Goal: Task Accomplishment & Management: Complete application form

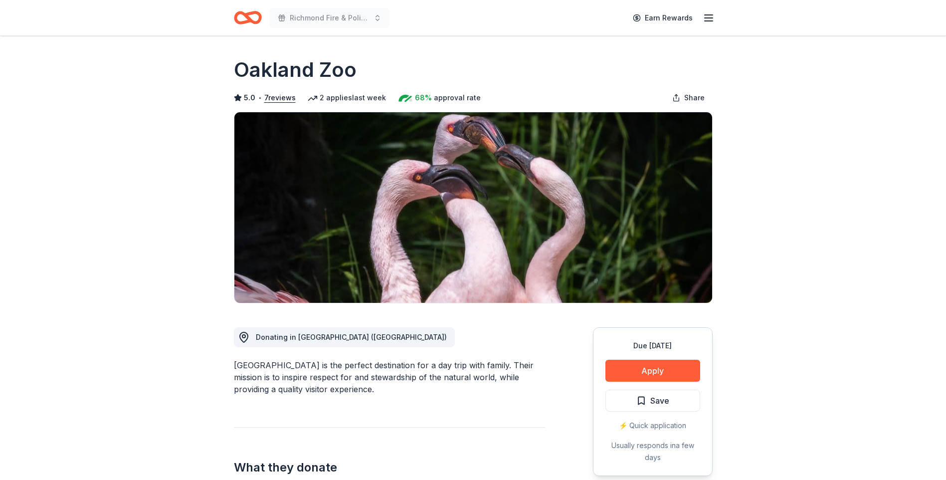
click at [250, 16] on icon "Home" at bounding box center [248, 17] width 28 height 23
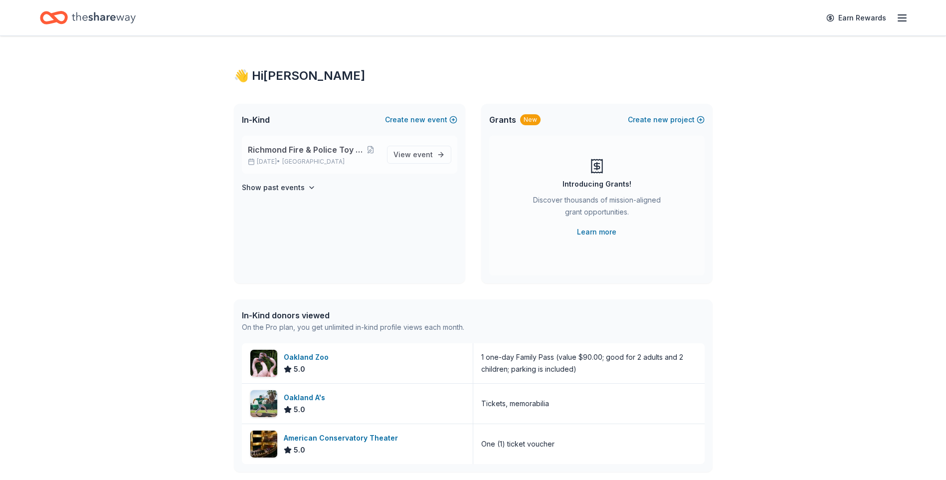
click at [287, 148] on span "Richmond Fire & Police Toy Program" at bounding box center [305, 150] width 115 height 12
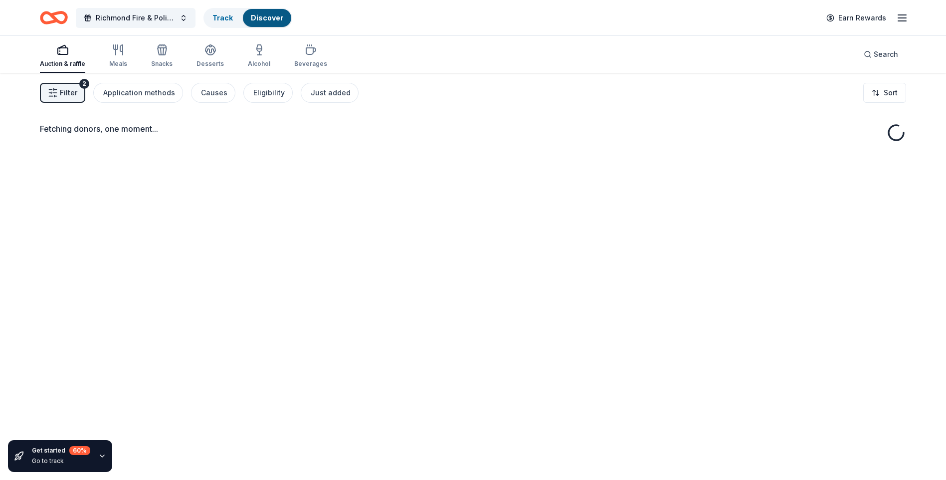
click at [905, 19] on icon "button" at bounding box center [902, 18] width 12 height 12
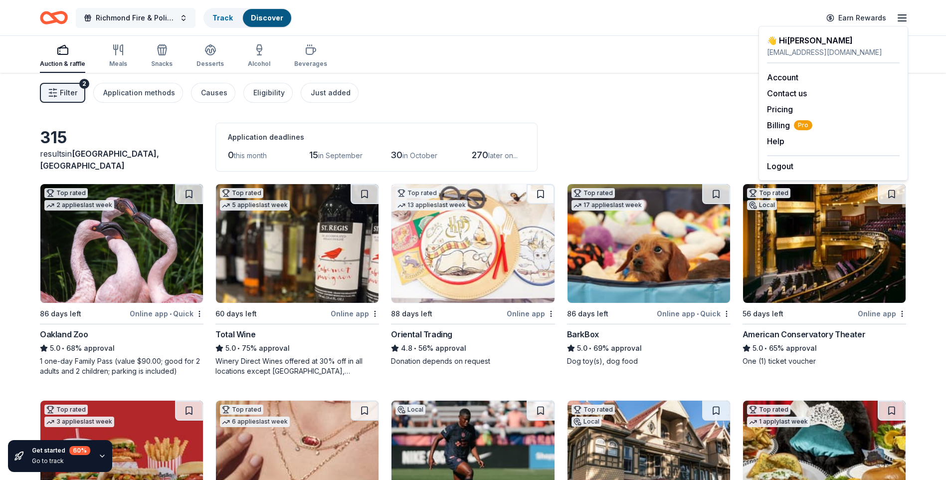
click at [135, 15] on span "Richmond Fire & Police Toy Program" at bounding box center [136, 18] width 80 height 12
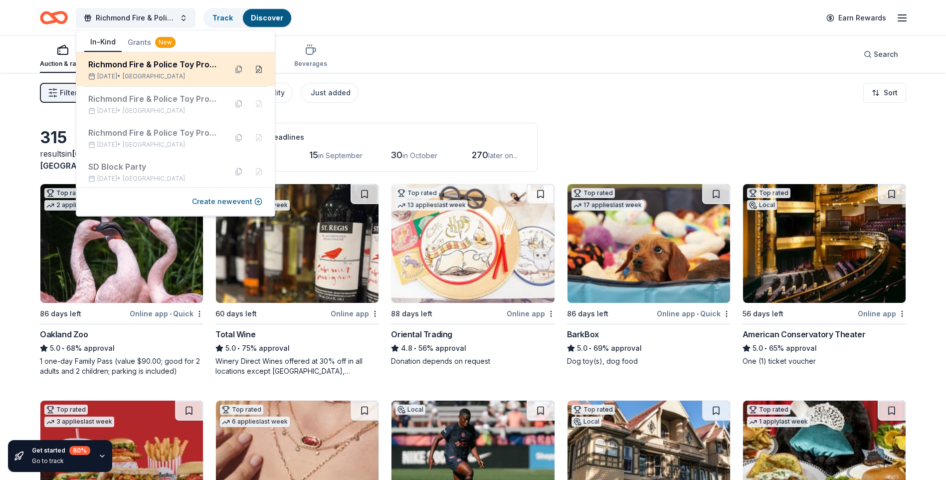
click at [254, 70] on button at bounding box center [259, 69] width 16 height 16
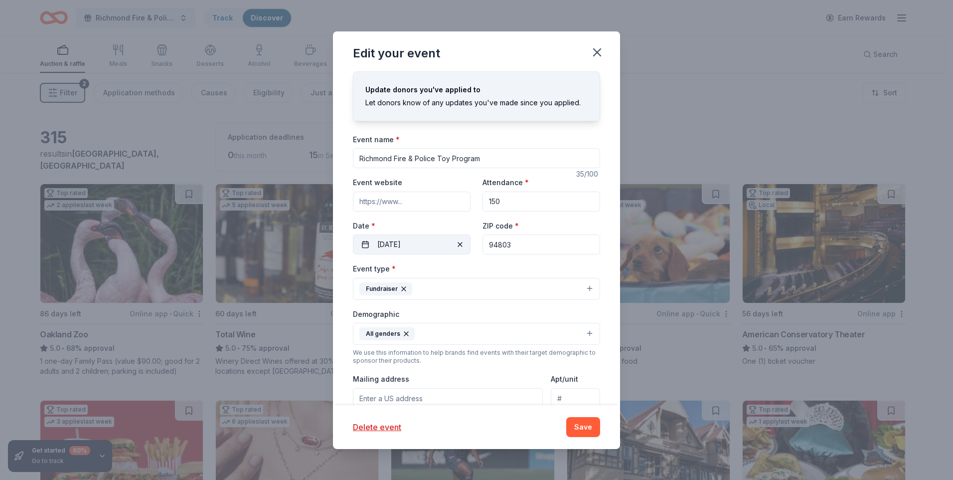
click at [440, 246] on button "12/20/2025" at bounding box center [412, 244] width 118 height 20
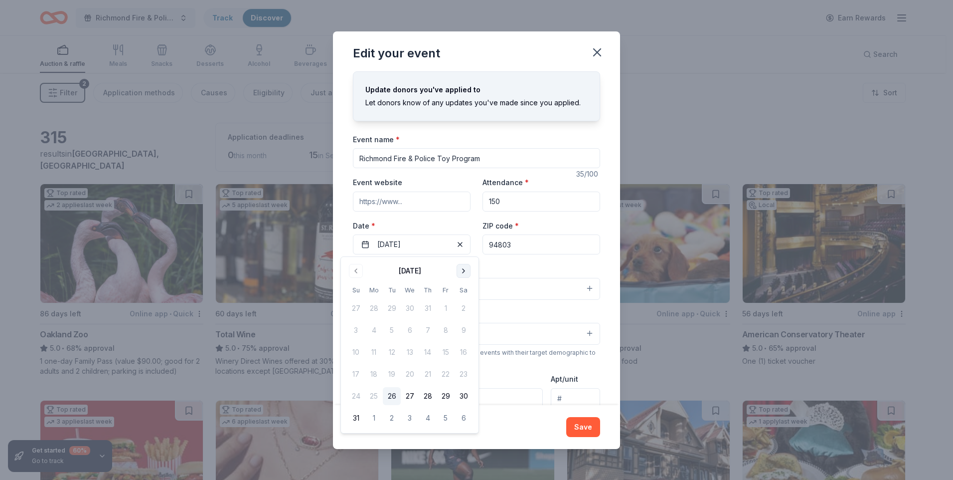
click at [464, 271] on button "Go to next month" at bounding box center [464, 271] width 14 height 14
click at [464, 306] on button "6" at bounding box center [464, 308] width 18 height 18
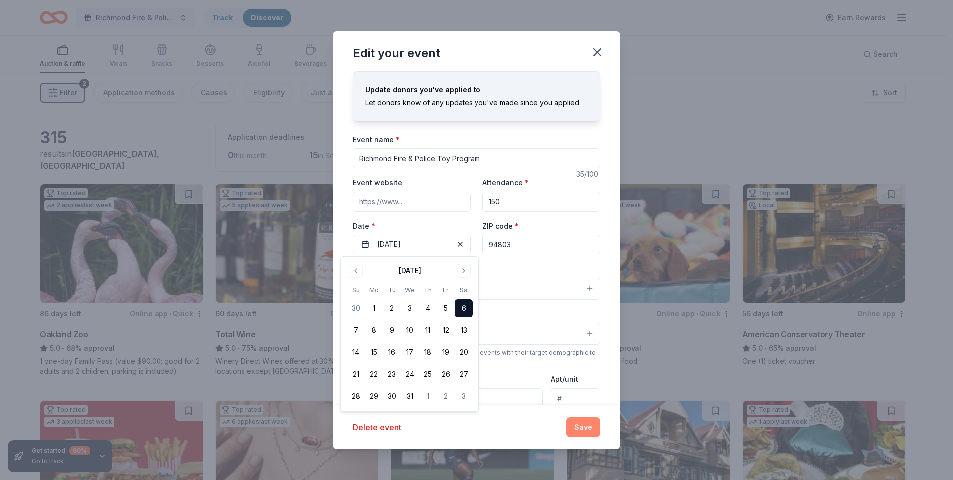
click at [590, 425] on button "Save" at bounding box center [583, 427] width 34 height 20
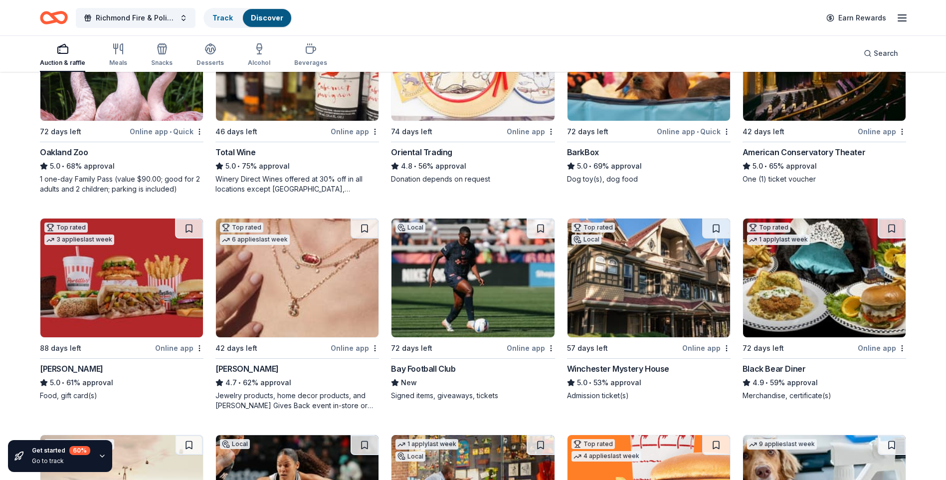
scroll to position [199, 0]
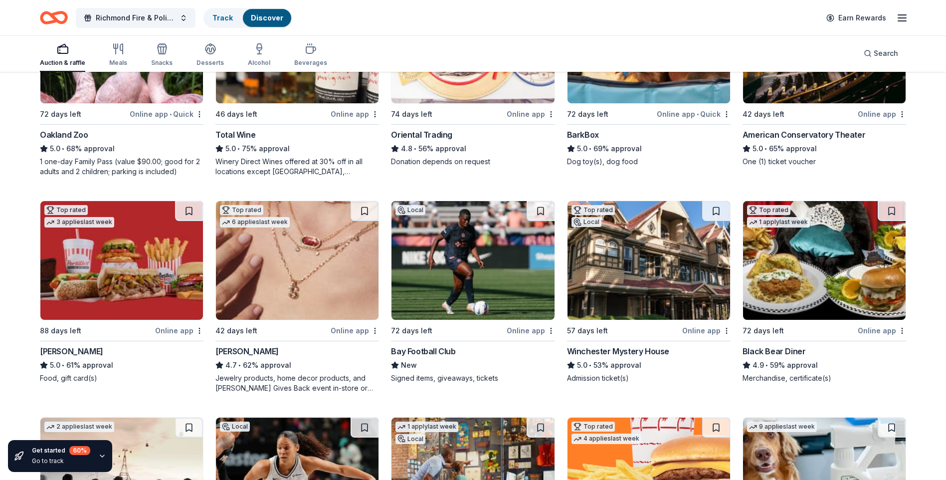
click at [288, 257] on img at bounding box center [297, 260] width 163 height 119
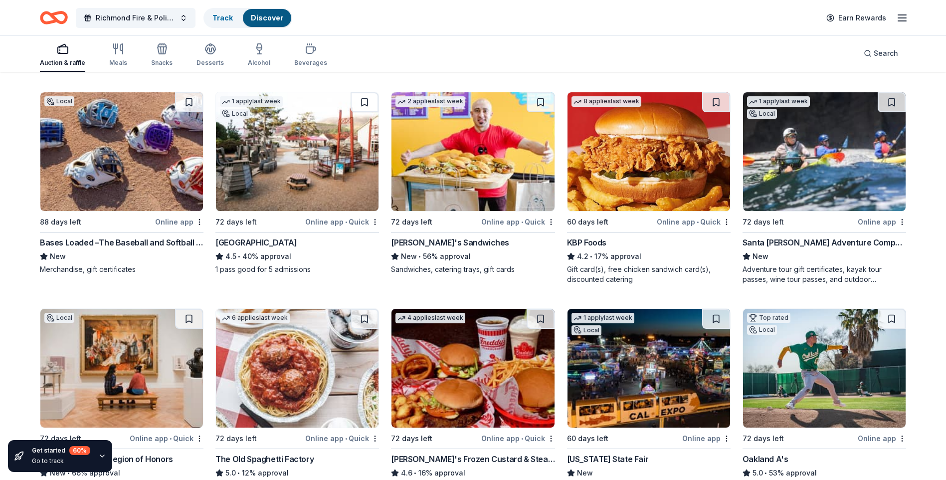
scroll to position [725, 0]
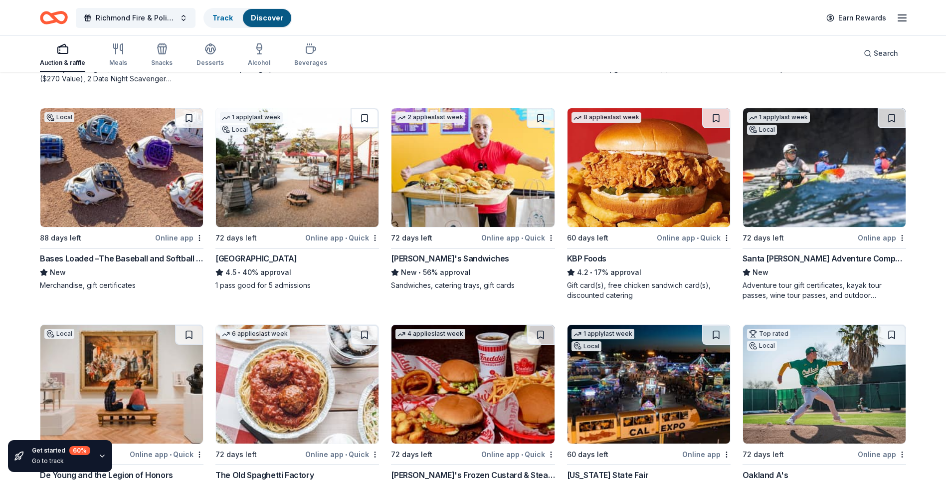
click at [322, 239] on div "Online app • Quick" at bounding box center [342, 237] width 74 height 12
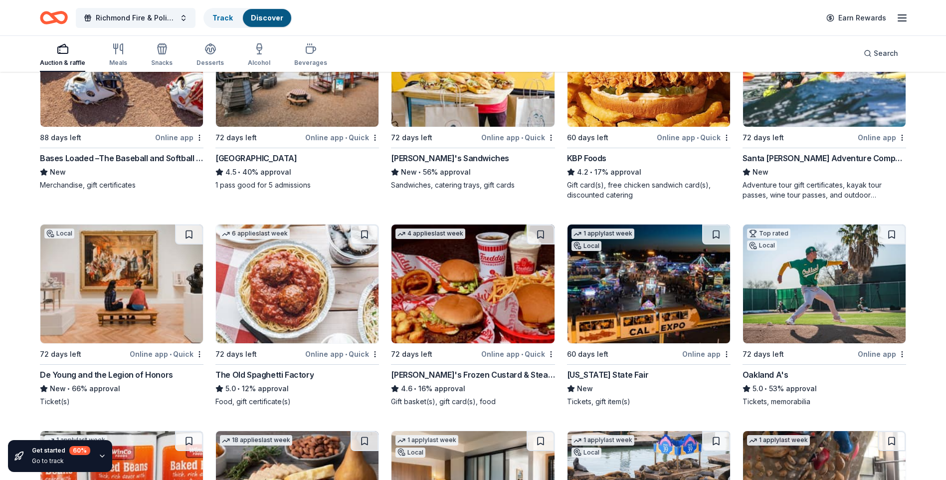
scroll to position [875, 0]
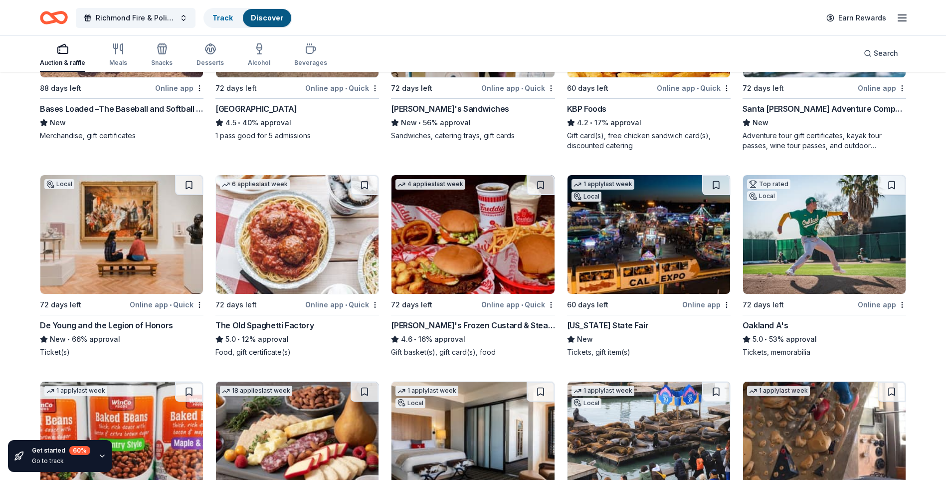
click at [646, 231] on img at bounding box center [648, 234] width 163 height 119
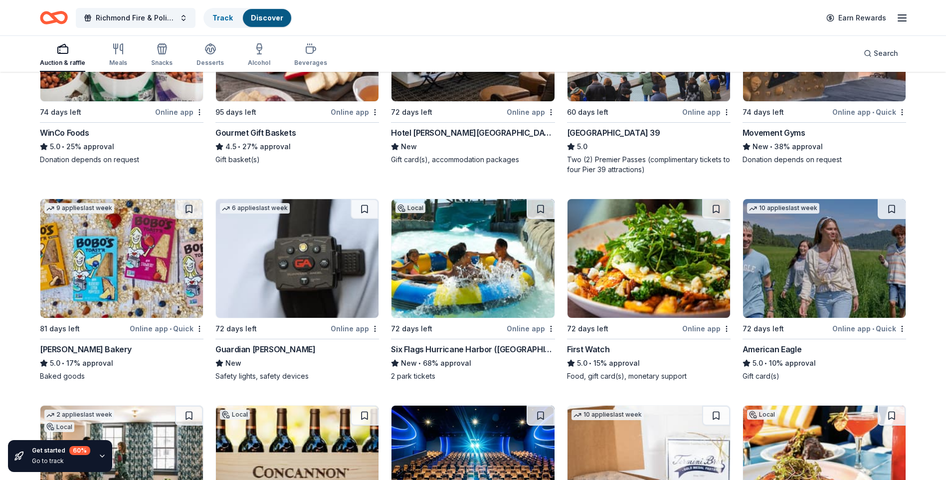
scroll to position [1323, 0]
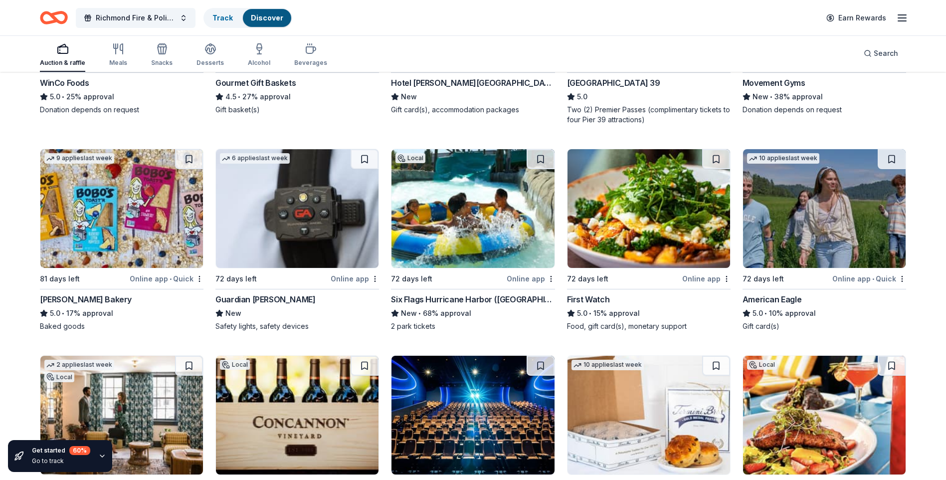
click at [448, 280] on div "72 days left" at bounding box center [447, 278] width 113 height 12
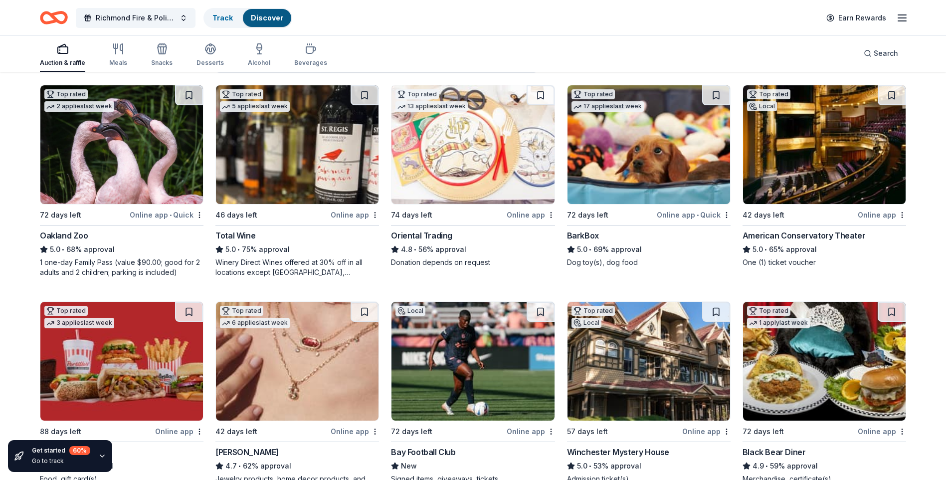
scroll to position [0, 0]
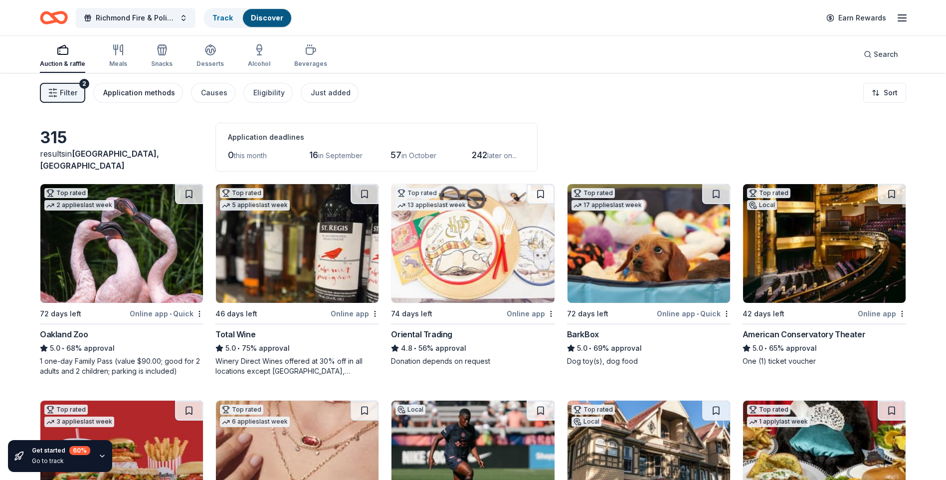
click at [123, 96] on div "Application methods" at bounding box center [139, 93] width 72 height 12
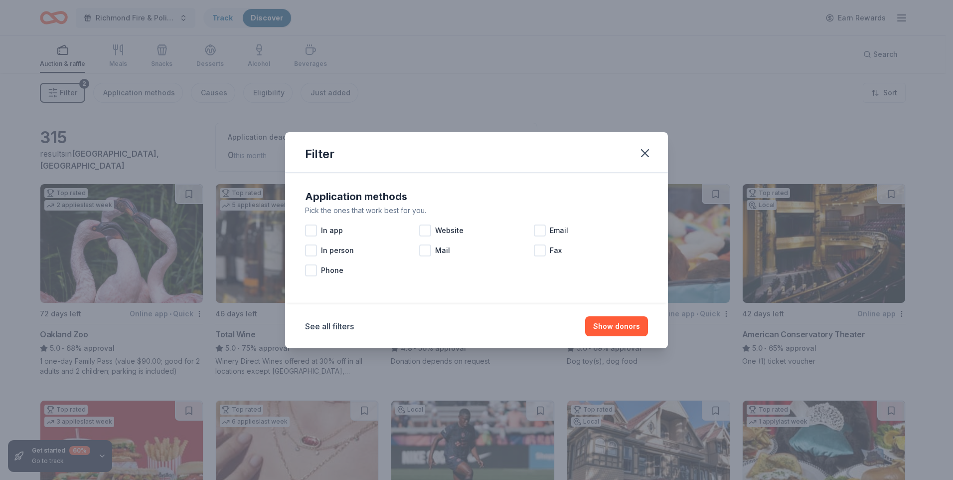
click at [81, 161] on div "Filter Application methods Pick the ones that work best for you. In app Website…" at bounding box center [476, 240] width 953 height 480
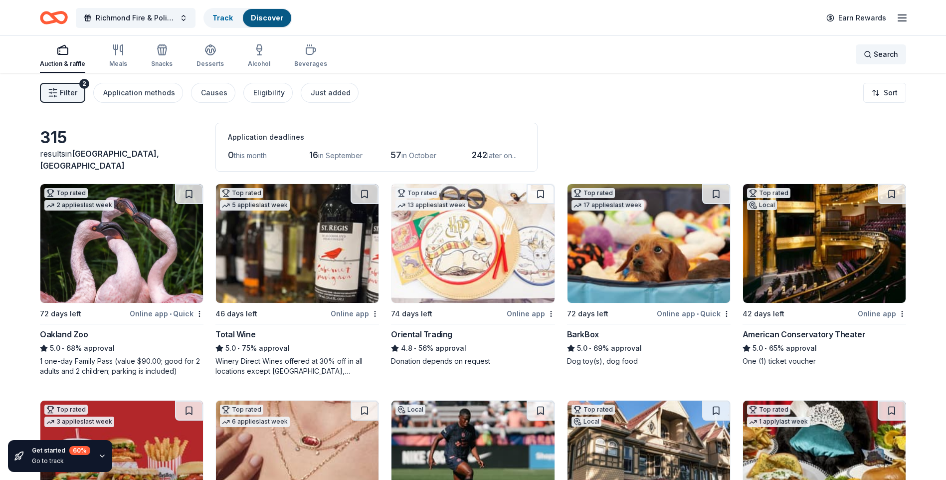
click at [887, 50] on span "Search" at bounding box center [886, 54] width 24 height 12
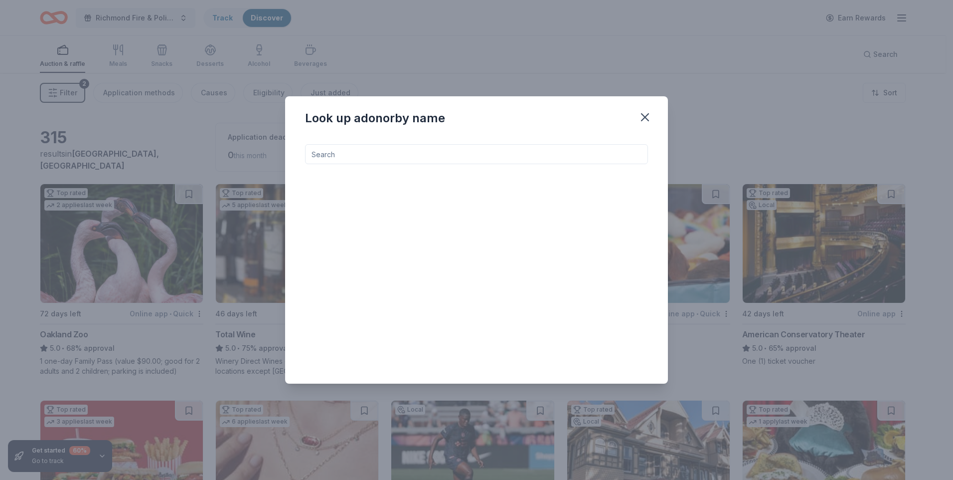
click at [491, 156] on input at bounding box center [476, 154] width 343 height 20
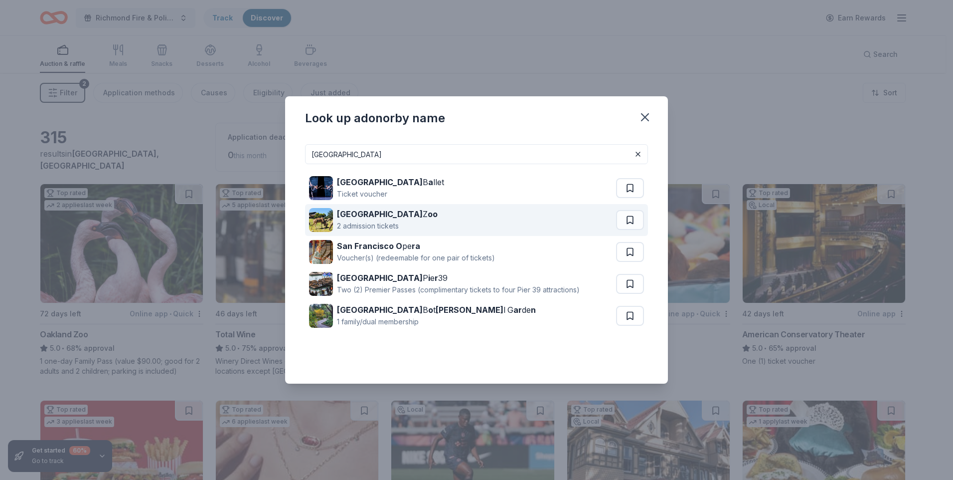
type input "San Francisco"
click at [468, 217] on div "San Francisco Z oo 2 admission tickets" at bounding box center [462, 220] width 307 height 32
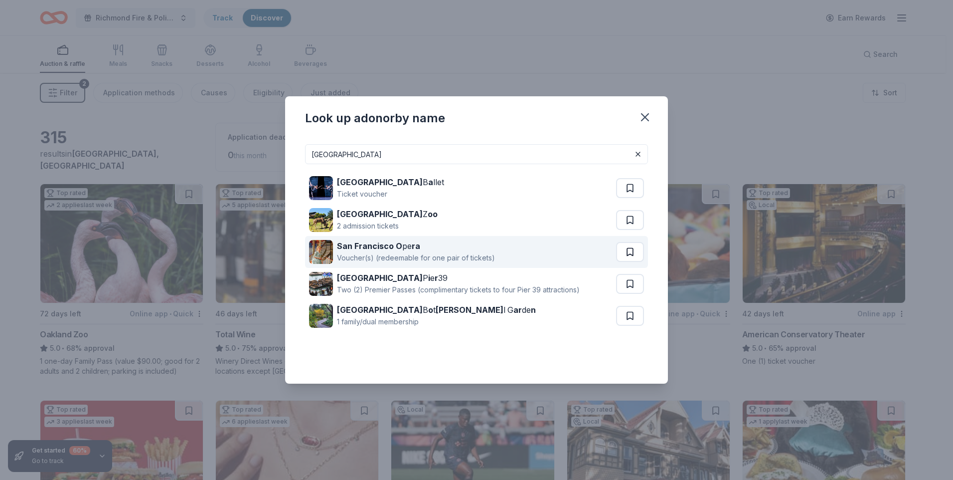
click at [628, 198] on button at bounding box center [630, 188] width 28 height 20
click at [413, 244] on strong "ra" at bounding box center [416, 246] width 8 height 10
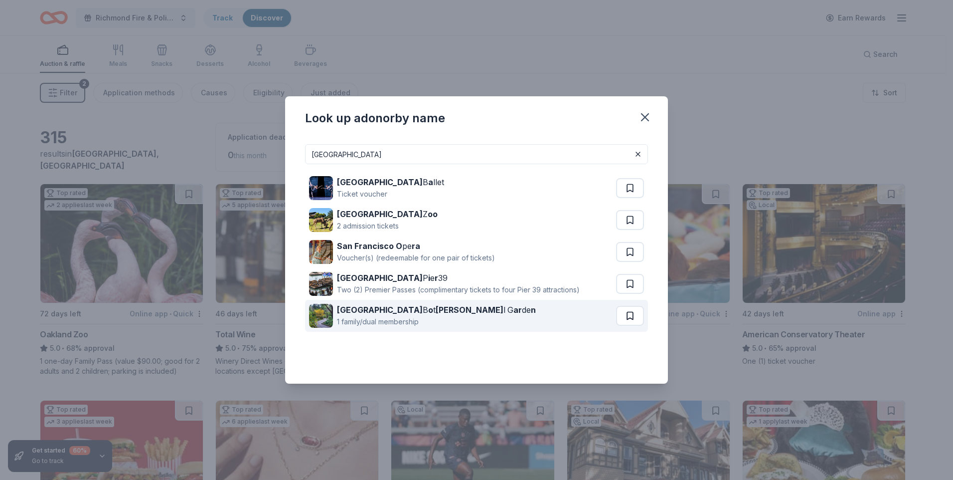
click at [622, 198] on button at bounding box center [630, 188] width 28 height 20
click at [433, 315] on div "San Francisco B o t anica l G ar de n" at bounding box center [436, 310] width 199 height 12
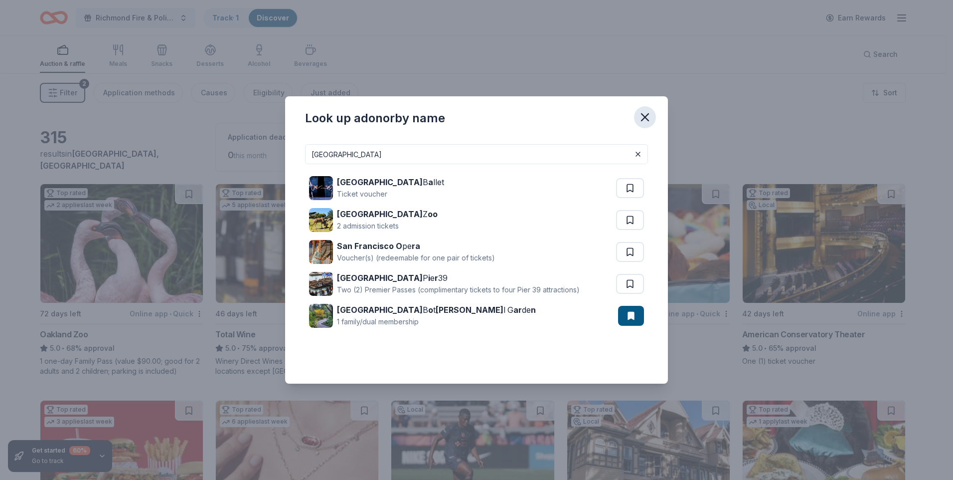
click at [650, 115] on icon "button" at bounding box center [645, 117] width 14 height 14
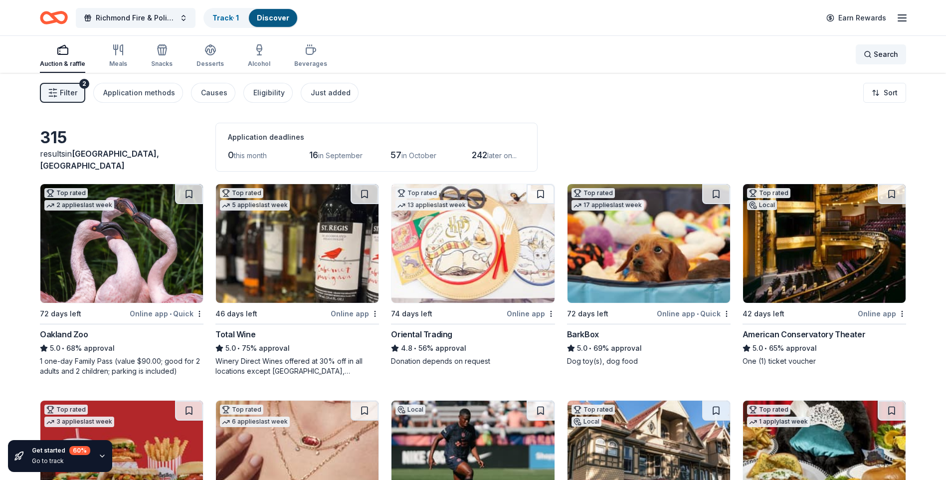
click at [887, 57] on span "Search" at bounding box center [886, 54] width 24 height 12
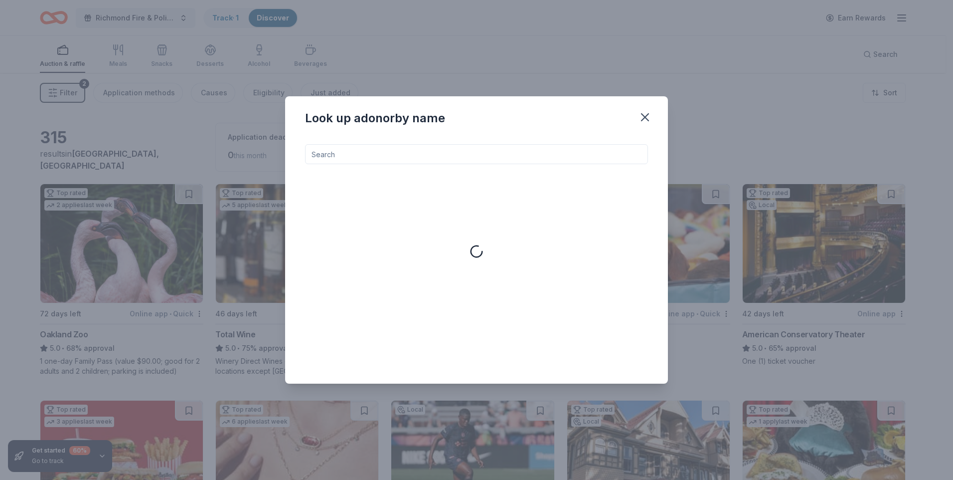
click at [391, 156] on input at bounding box center [476, 154] width 343 height 20
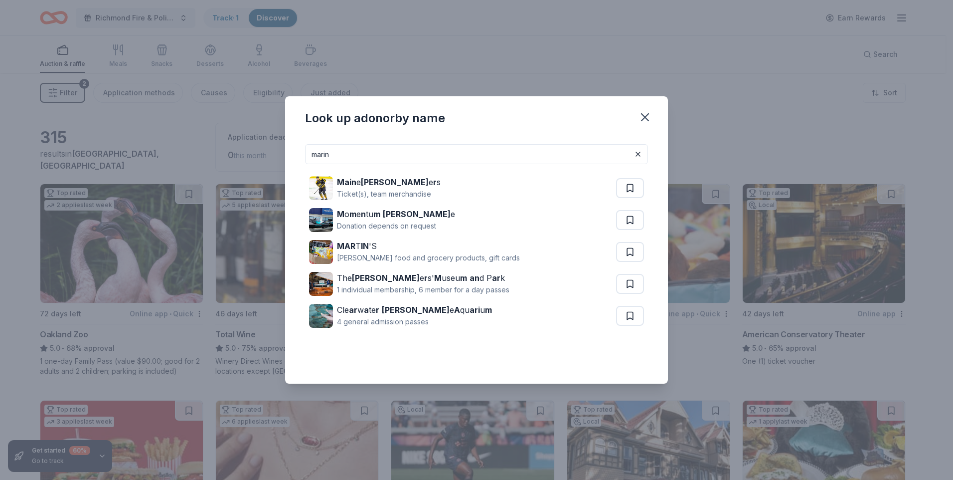
drag, startPoint x: 391, startPoint y: 156, endPoint x: 51, endPoint y: 155, distance: 340.0
click at [51, 155] on div "Look up a donor by name marin Main e Marin e r s Ticket(s), team merchandise M …" at bounding box center [476, 240] width 953 height 480
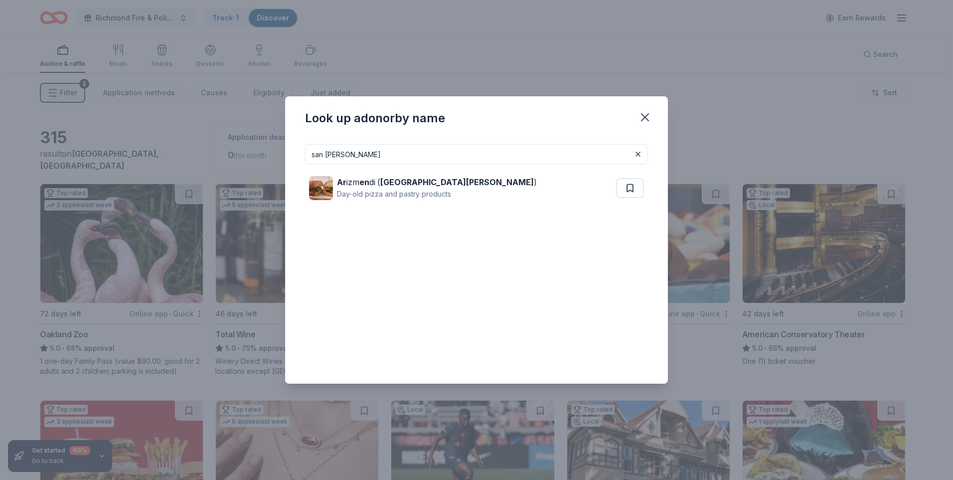
drag, startPoint x: 417, startPoint y: 152, endPoint x: 0, endPoint y: 127, distance: 417.5
click at [0, 136] on html "Richmond Fire & Police Toy Program Track · 1 Discover Earn Rewards Auction & ra…" at bounding box center [476, 240] width 953 height 480
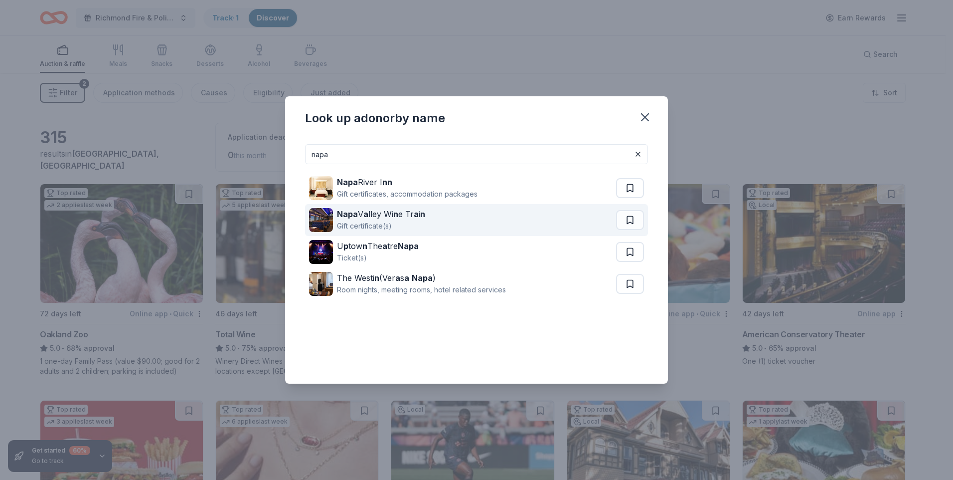
type input "napa"
click at [483, 216] on div "Napa V a lley Wi n e Tr a i n Gift certificate(s)" at bounding box center [462, 220] width 307 height 32
click at [663, 100] on div "Look up a donor by name" at bounding box center [476, 116] width 383 height 40
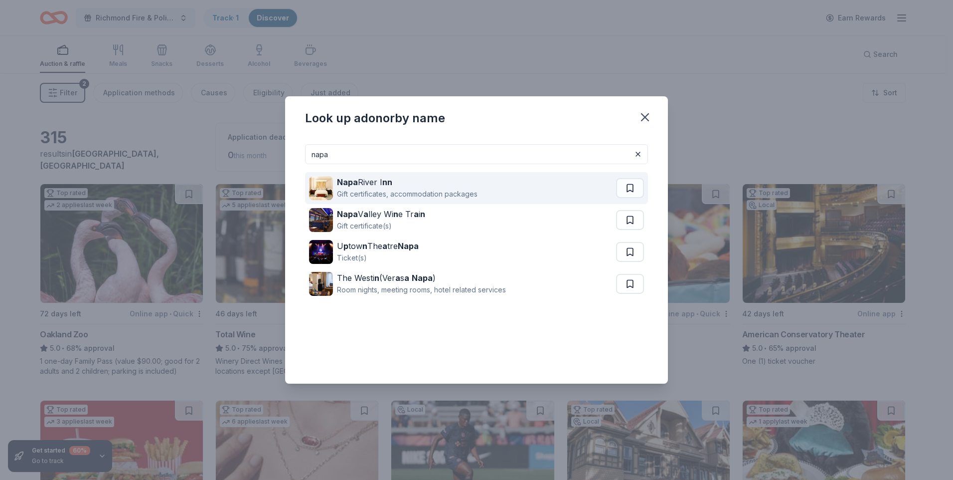
click at [411, 184] on div "Napa River I nn" at bounding box center [407, 182] width 141 height 12
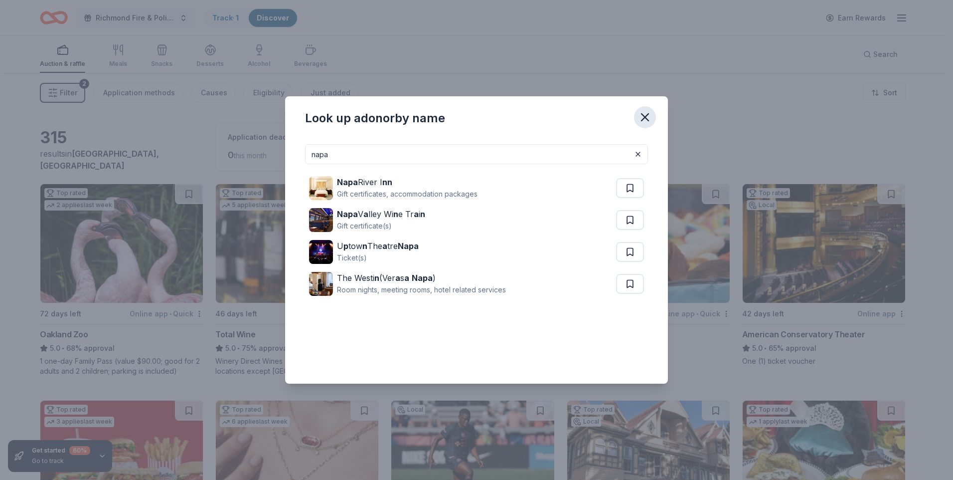
click at [653, 116] on button "button" at bounding box center [645, 117] width 22 height 22
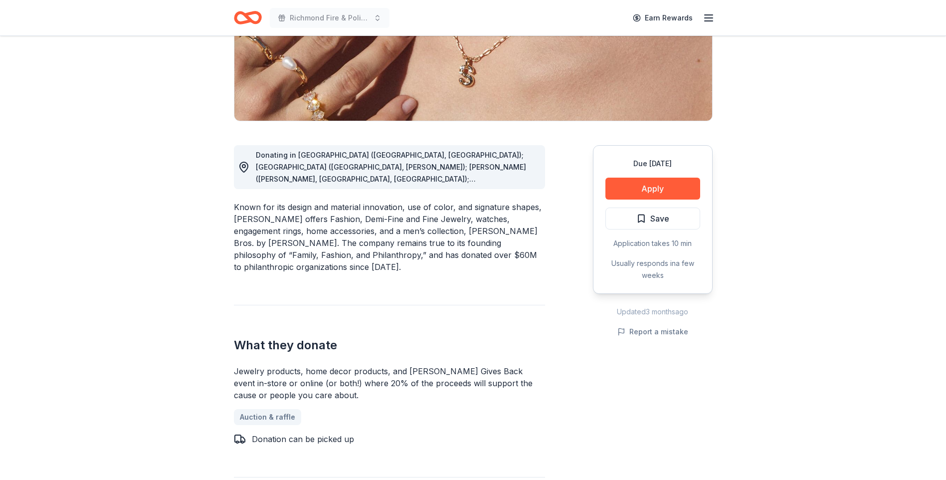
scroll to position [199, 0]
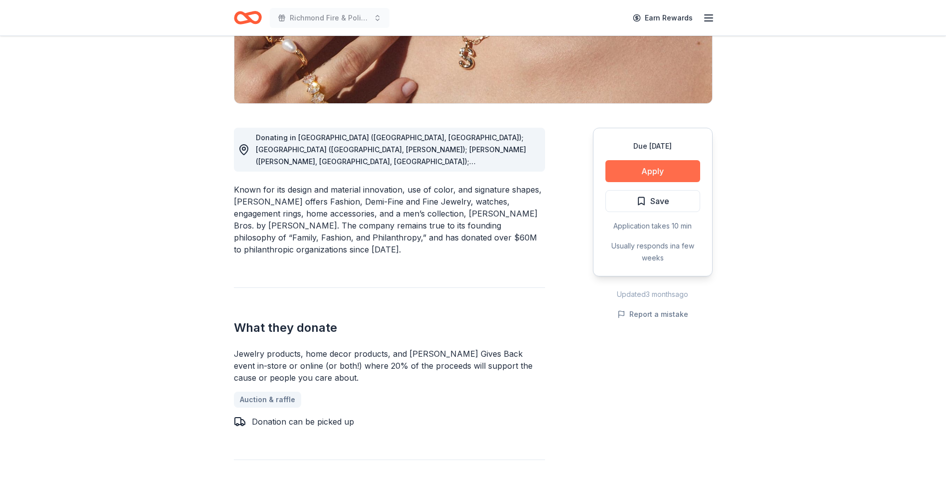
click at [666, 164] on button "Apply" at bounding box center [652, 171] width 95 height 22
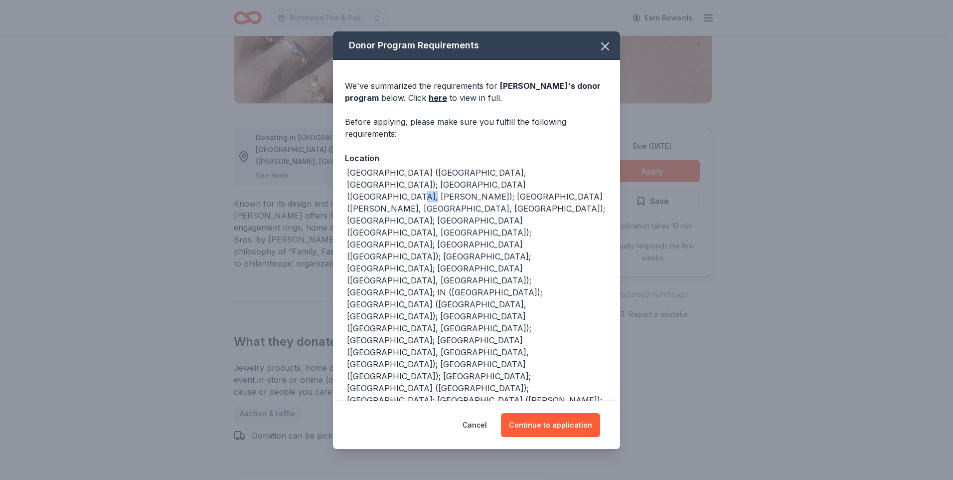
drag, startPoint x: 477, startPoint y: 187, endPoint x: 489, endPoint y: 187, distance: 12.5
click at [489, 187] on div "AL (Birmingham, Huntsville); AR (Little Rock, Rogers); AZ (Chandler, Scottsdale…" at bounding box center [477, 352] width 261 height 371
drag, startPoint x: 489, startPoint y: 187, endPoint x: 512, endPoint y: 194, distance: 23.4
click at [512, 194] on div "AL (Birmingham, Huntsville); AR (Little Rock, Rogers); AZ (Chandler, Scottsdale…" at bounding box center [477, 352] width 261 height 371
click at [598, 42] on icon "button" at bounding box center [605, 46] width 14 height 14
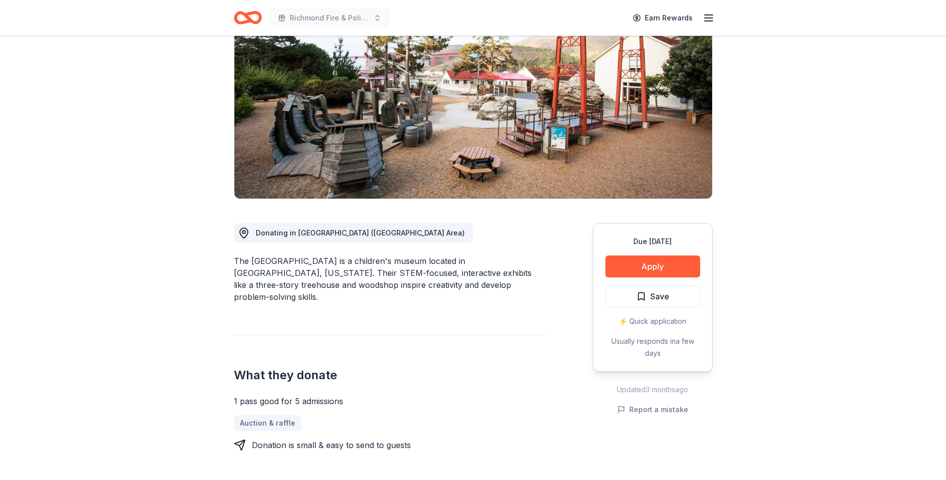
scroll to position [150, 0]
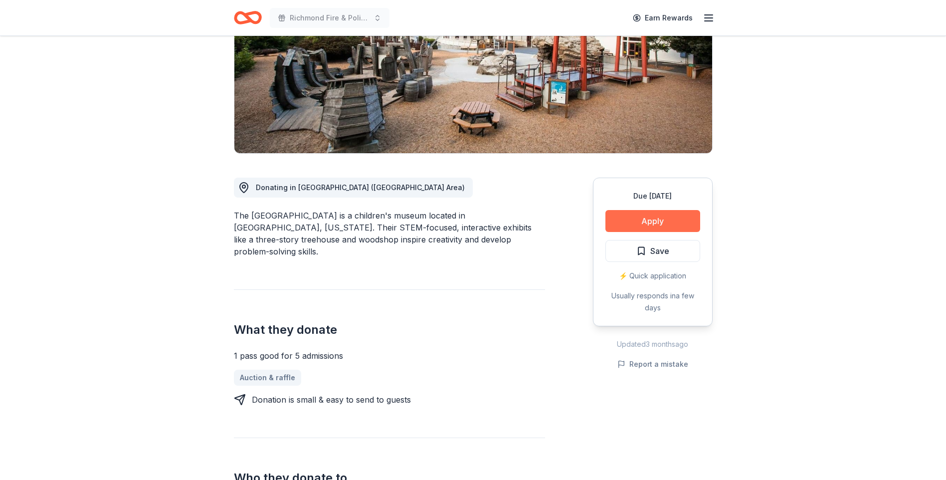
click at [634, 220] on button "Apply" at bounding box center [652, 221] width 95 height 22
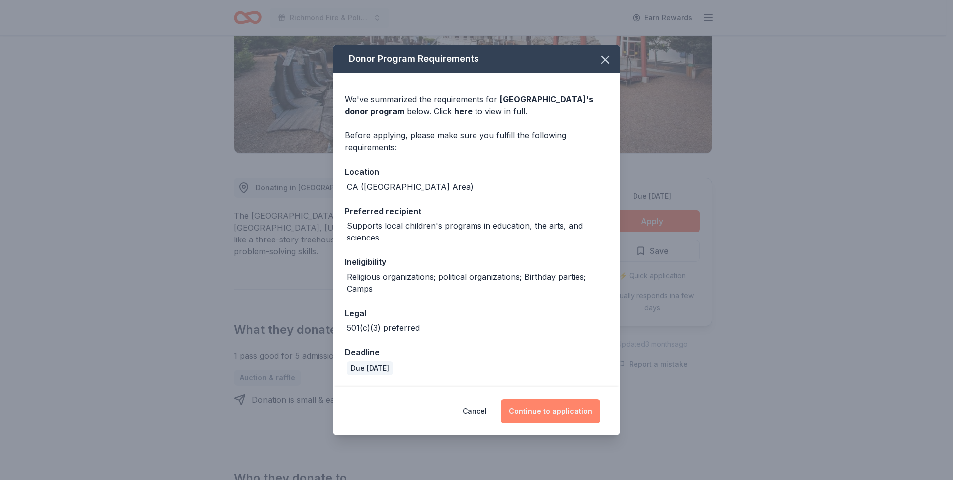
click at [548, 410] on button "Continue to application" at bounding box center [550, 411] width 99 height 24
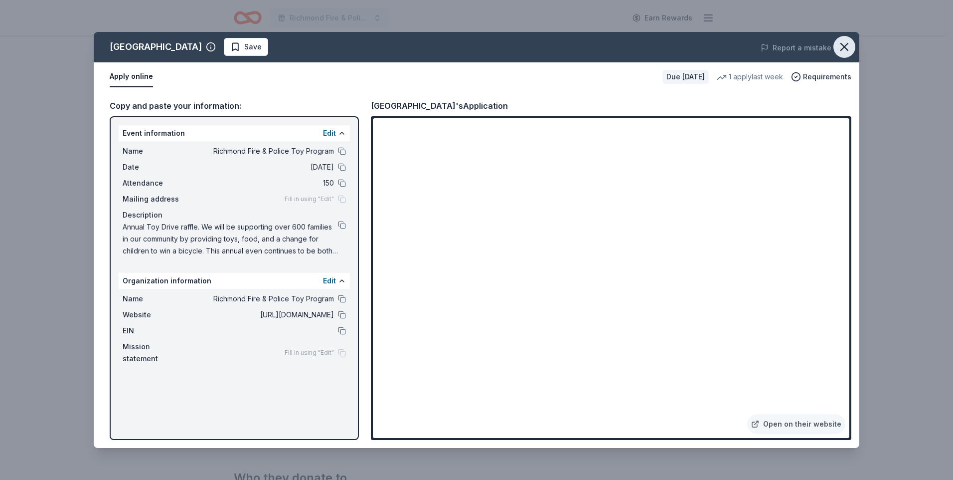
click at [839, 49] on icon "button" at bounding box center [845, 47] width 14 height 14
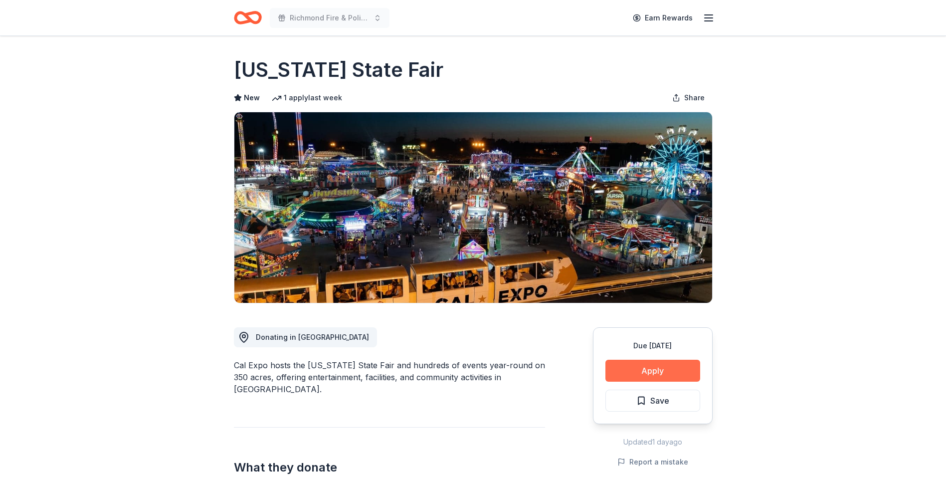
click at [657, 366] on button "Apply" at bounding box center [652, 370] width 95 height 22
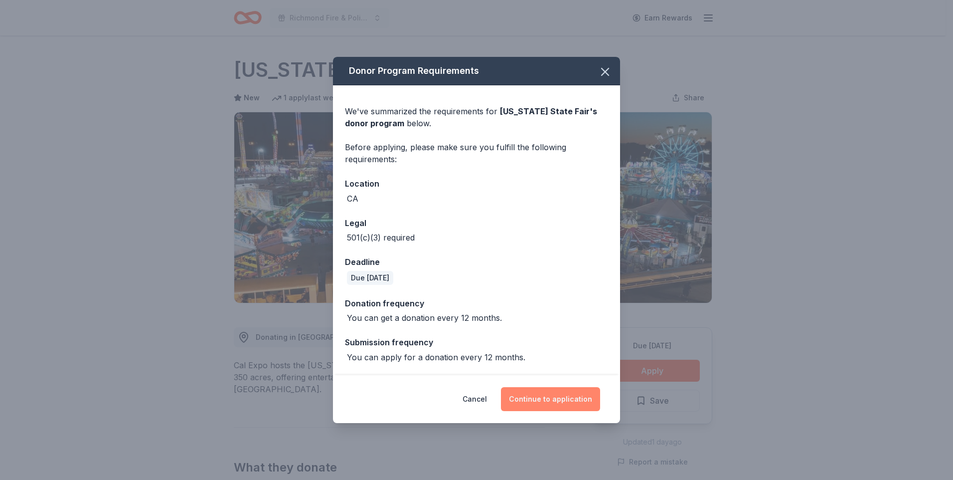
click at [547, 399] on button "Continue to application" at bounding box center [550, 399] width 99 height 24
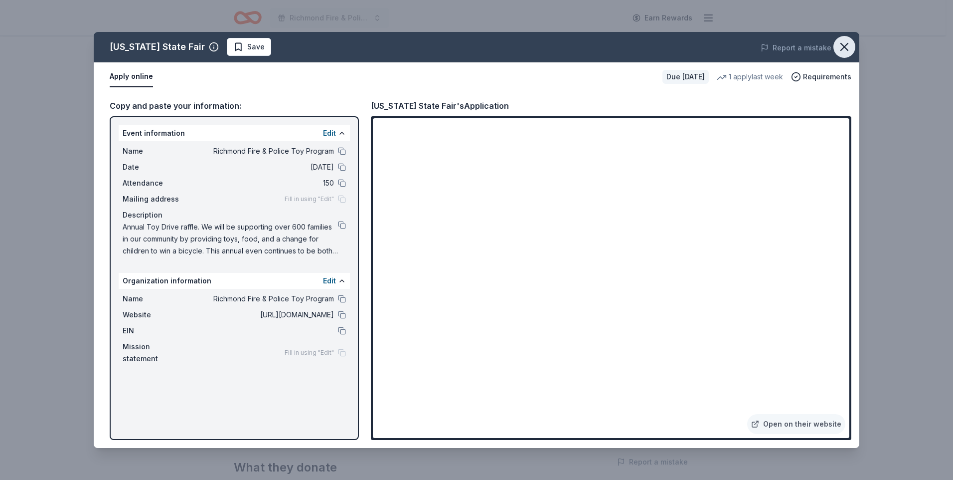
click at [841, 43] on icon "button" at bounding box center [844, 46] width 7 height 7
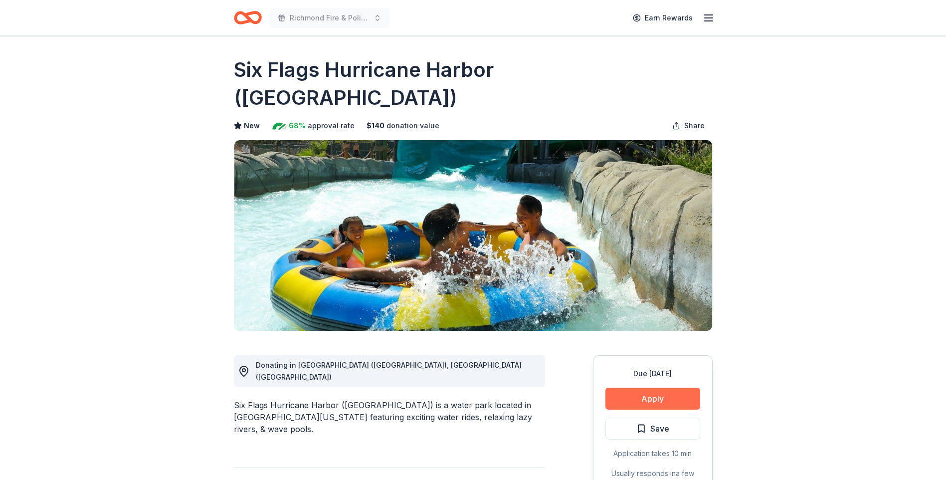
click at [660, 387] on button "Apply" at bounding box center [652, 398] width 95 height 22
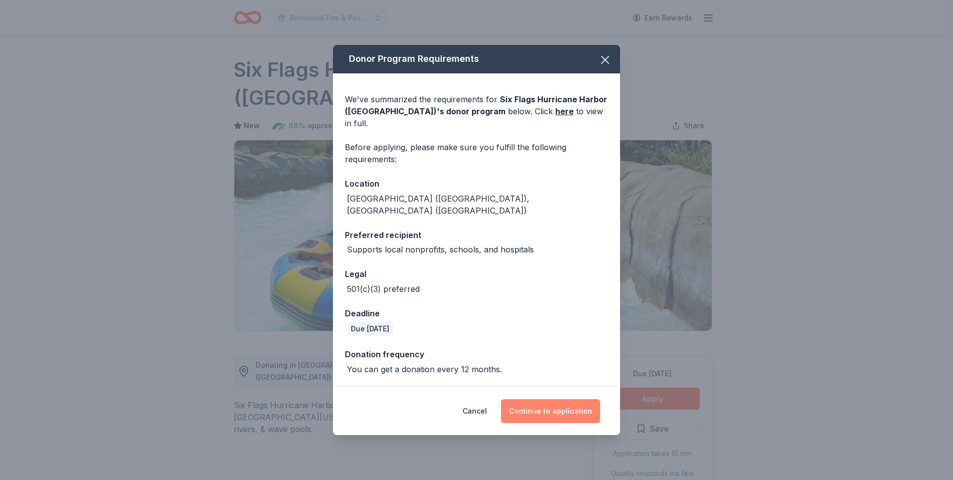
click at [576, 399] on button "Continue to application" at bounding box center [550, 411] width 99 height 24
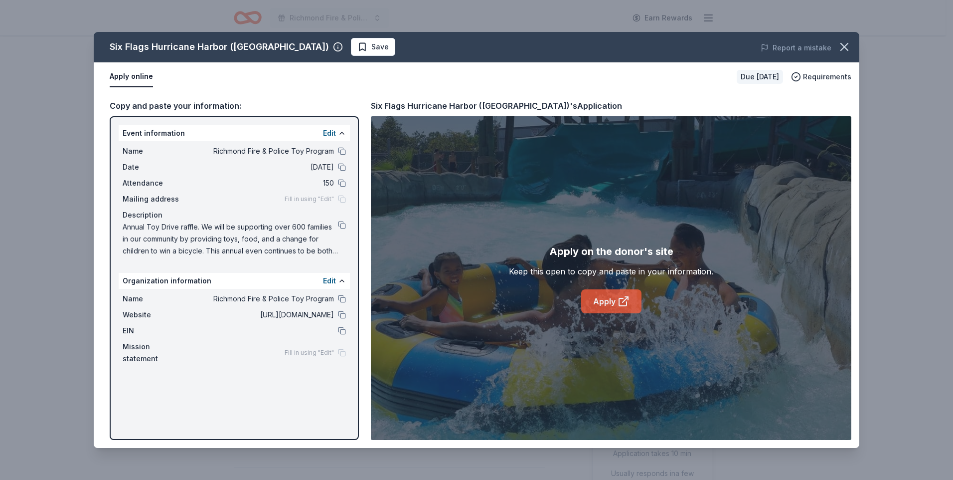
click at [615, 306] on link "Apply" at bounding box center [611, 301] width 60 height 24
click at [848, 44] on icon "button" at bounding box center [845, 47] width 14 height 14
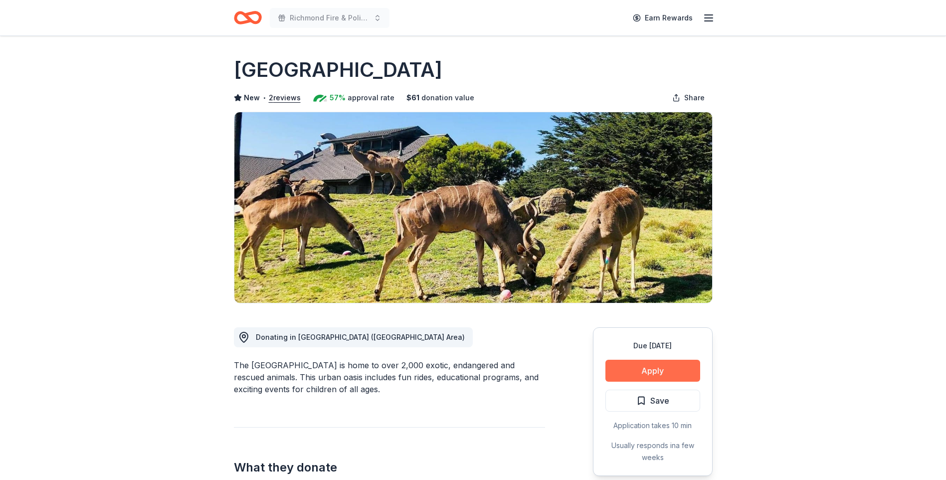
click at [653, 367] on button "Apply" at bounding box center [652, 370] width 95 height 22
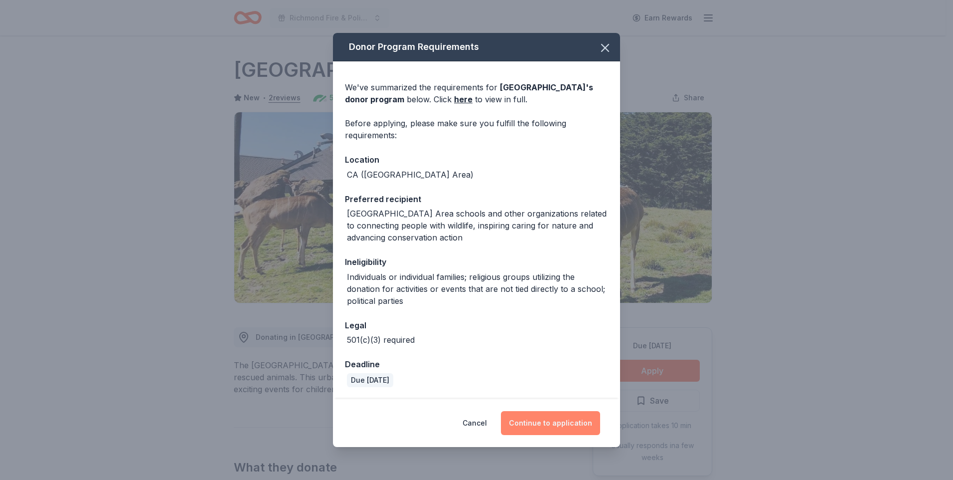
click at [531, 425] on button "Continue to application" at bounding box center [550, 423] width 99 height 24
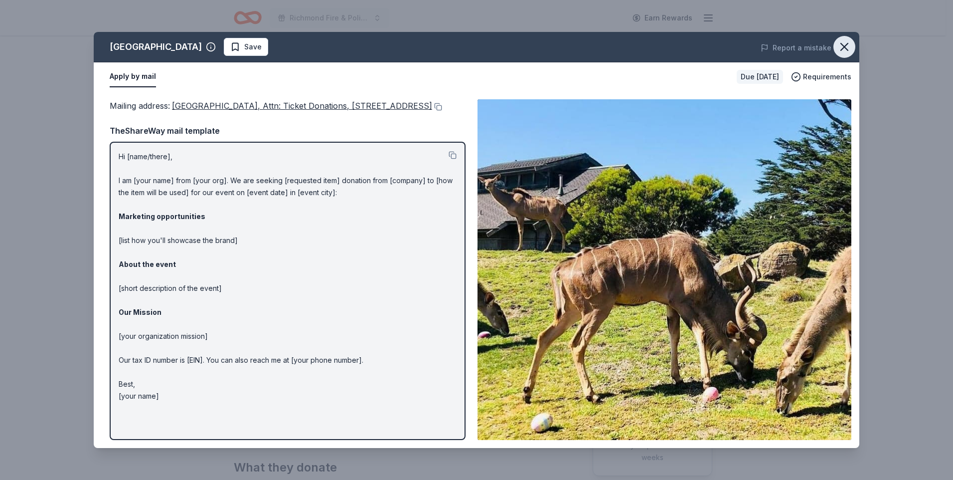
click at [843, 45] on icon "button" at bounding box center [844, 46] width 7 height 7
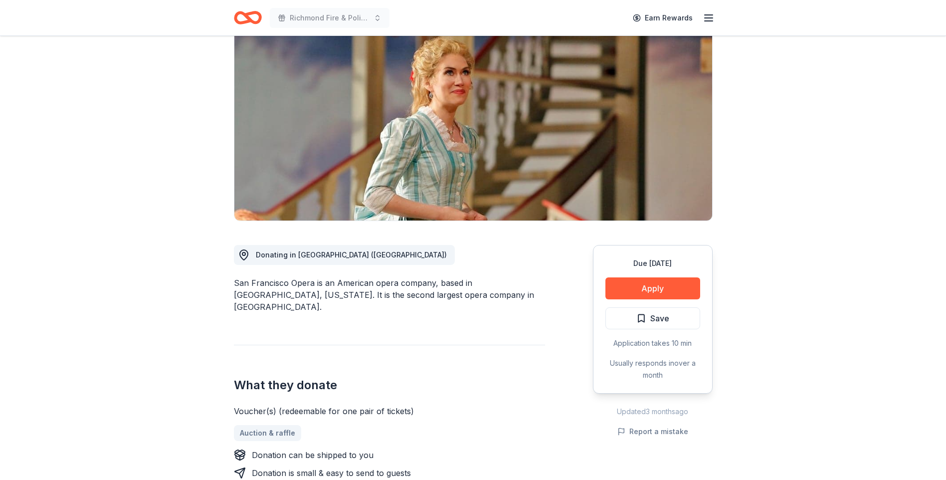
scroll to position [100, 0]
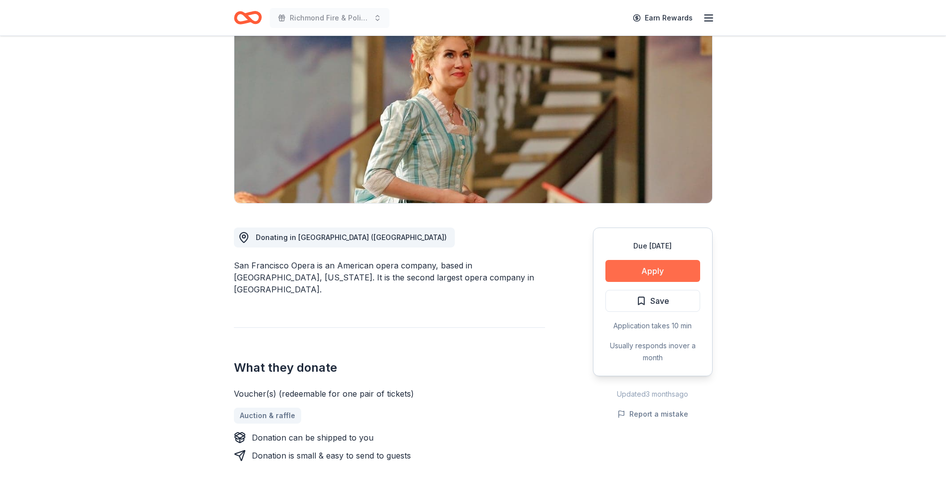
click at [636, 272] on button "Apply" at bounding box center [652, 271] width 95 height 22
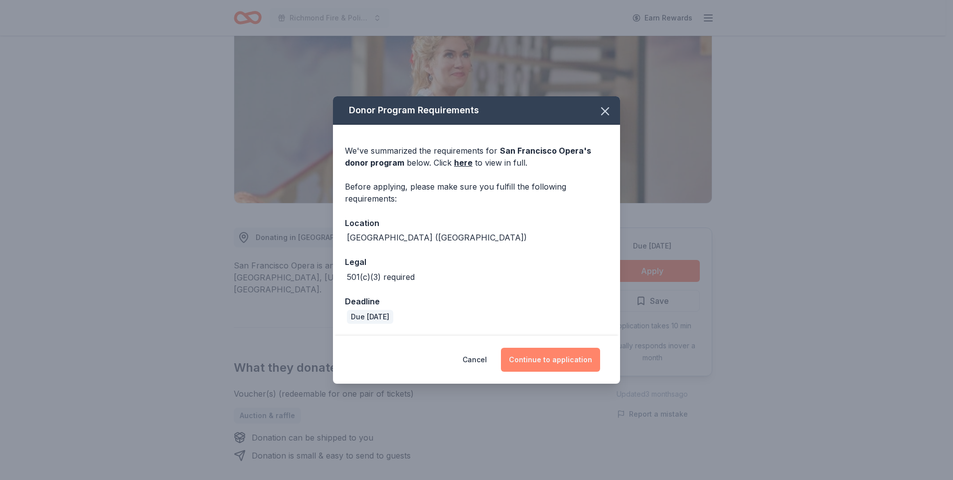
click at [570, 366] on button "Continue to application" at bounding box center [550, 360] width 99 height 24
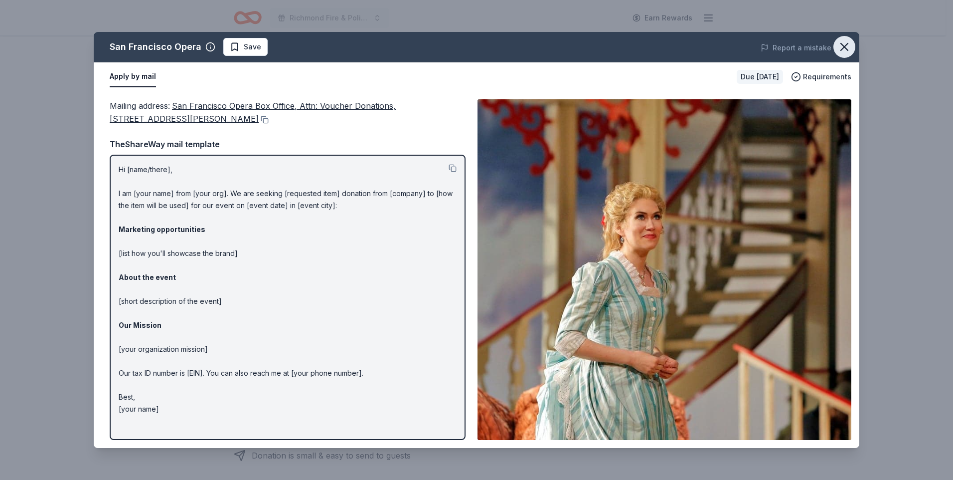
click at [844, 44] on icon "button" at bounding box center [845, 47] width 14 height 14
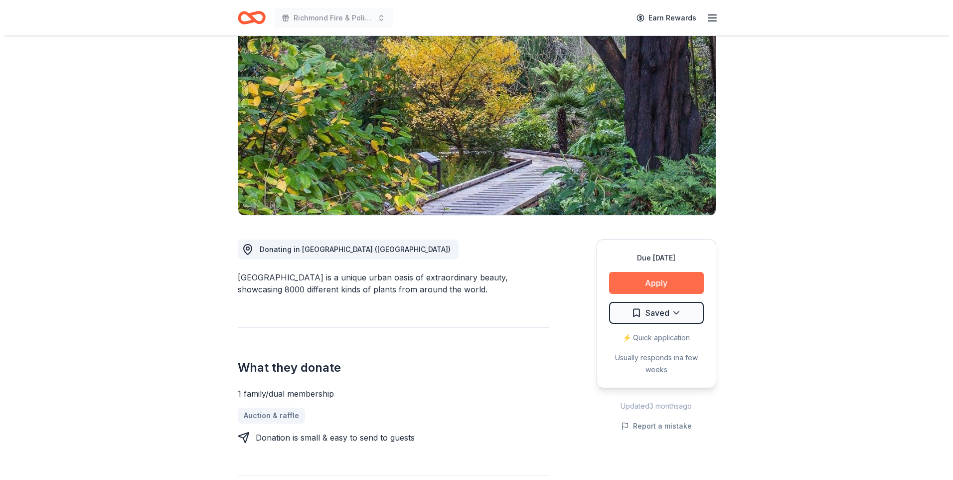
scroll to position [100, 0]
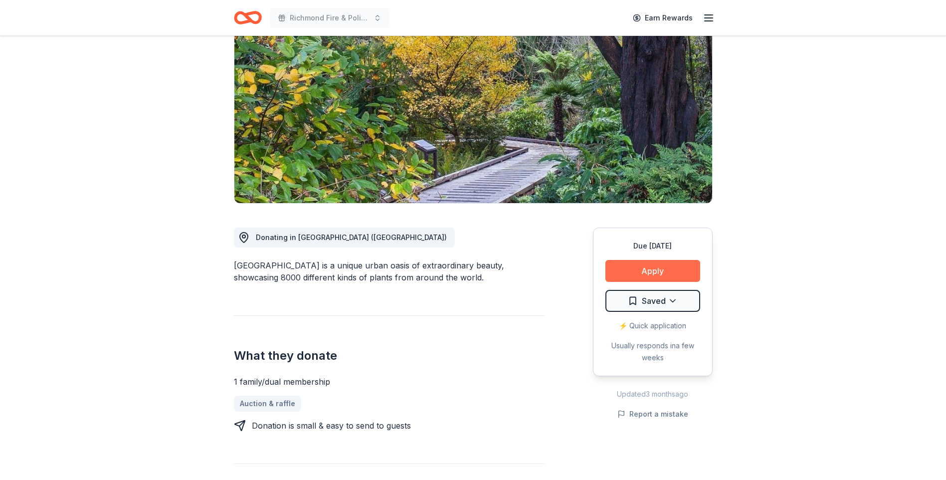
click at [676, 270] on button "Apply" at bounding box center [652, 271] width 95 height 22
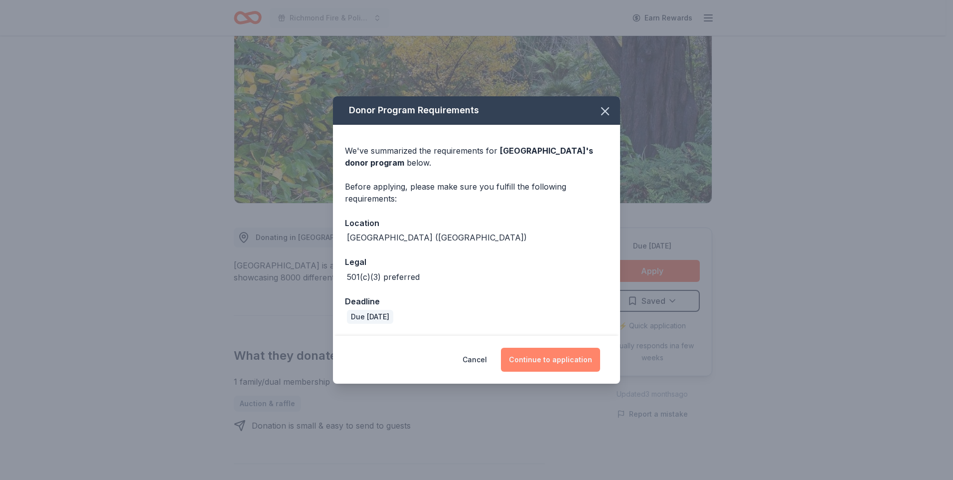
click at [558, 358] on button "Continue to application" at bounding box center [550, 360] width 99 height 24
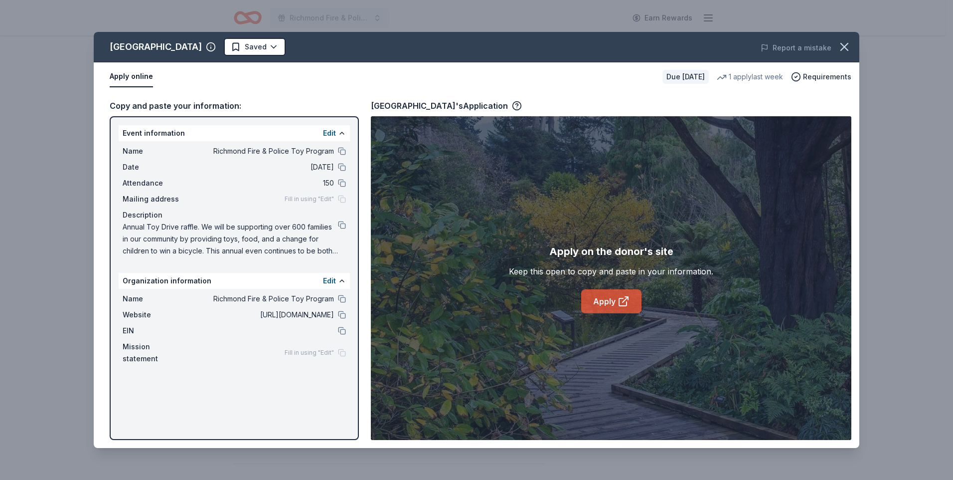
click at [598, 303] on link "Apply" at bounding box center [611, 301] width 60 height 24
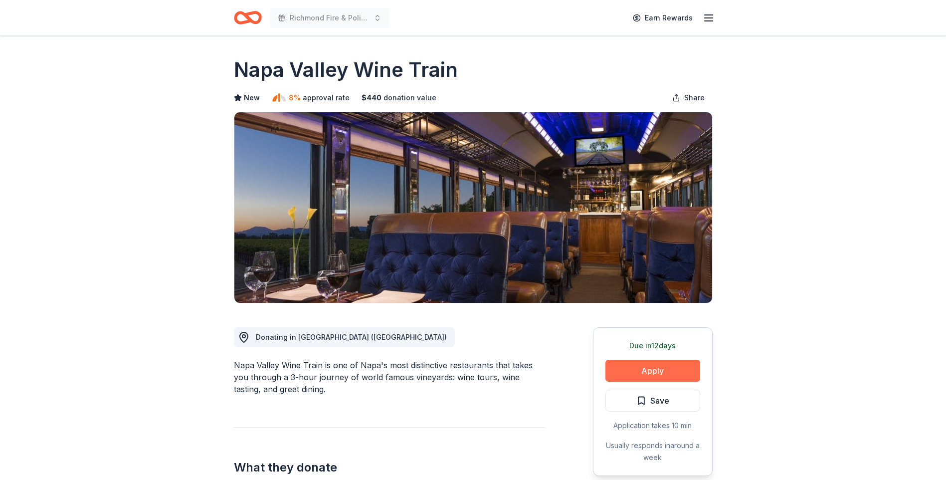
click at [637, 370] on button "Apply" at bounding box center [652, 370] width 95 height 22
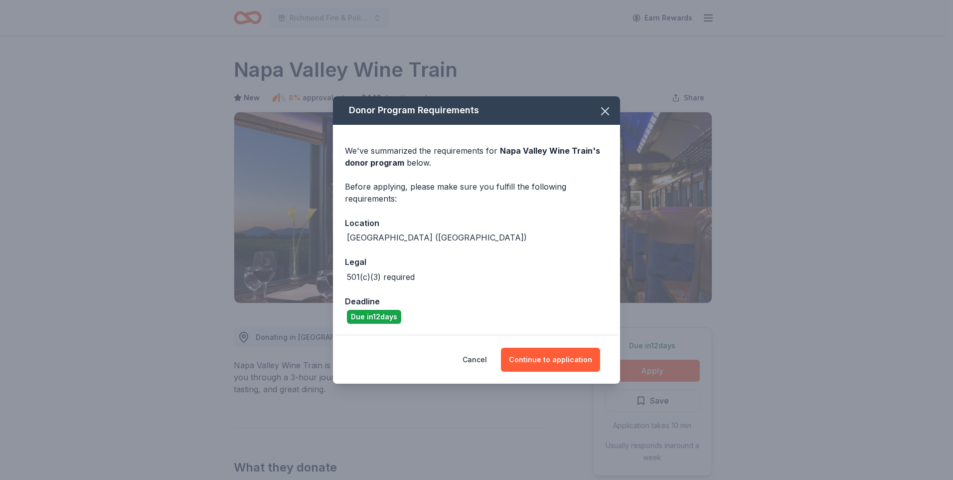
click at [546, 371] on div "Cancel Continue to application" at bounding box center [476, 360] width 247 height 24
click at [568, 357] on button "Continue to application" at bounding box center [550, 360] width 99 height 24
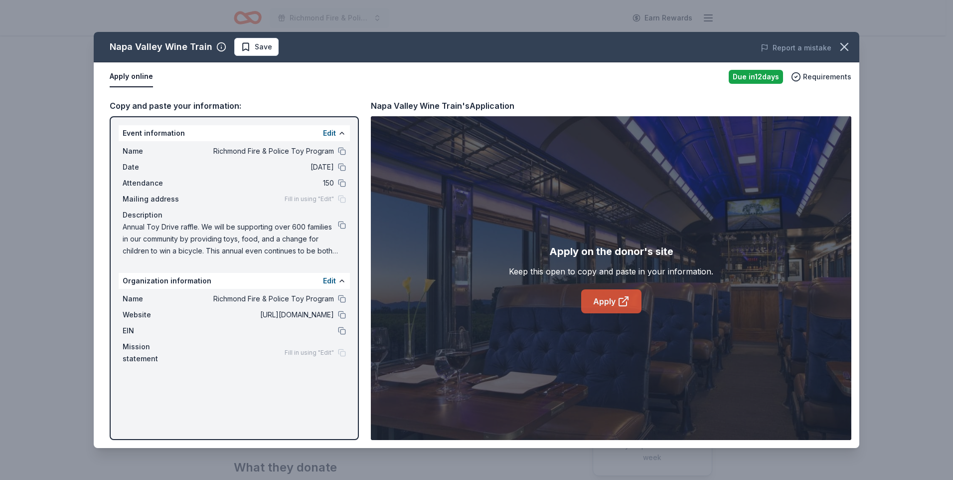
click at [618, 304] on icon at bounding box center [624, 301] width 12 height 12
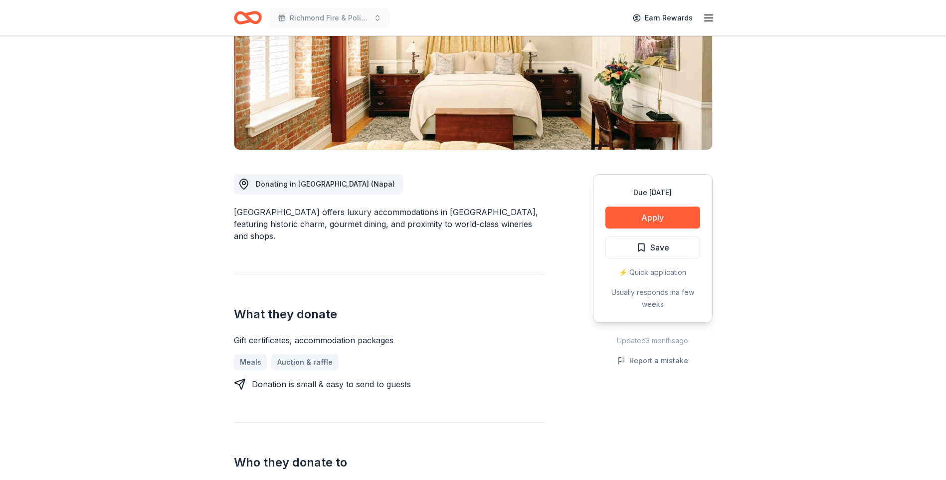
scroll to position [150, 0]
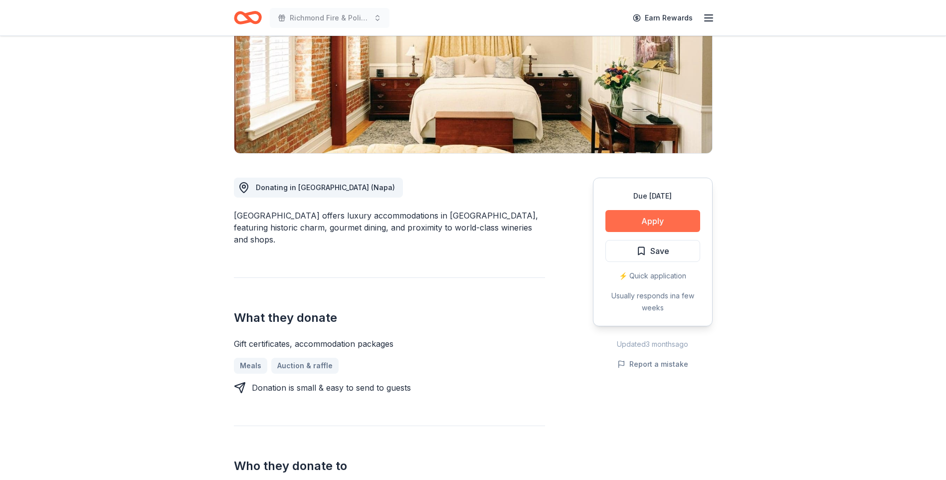
click at [653, 212] on button "Apply" at bounding box center [652, 221] width 95 height 22
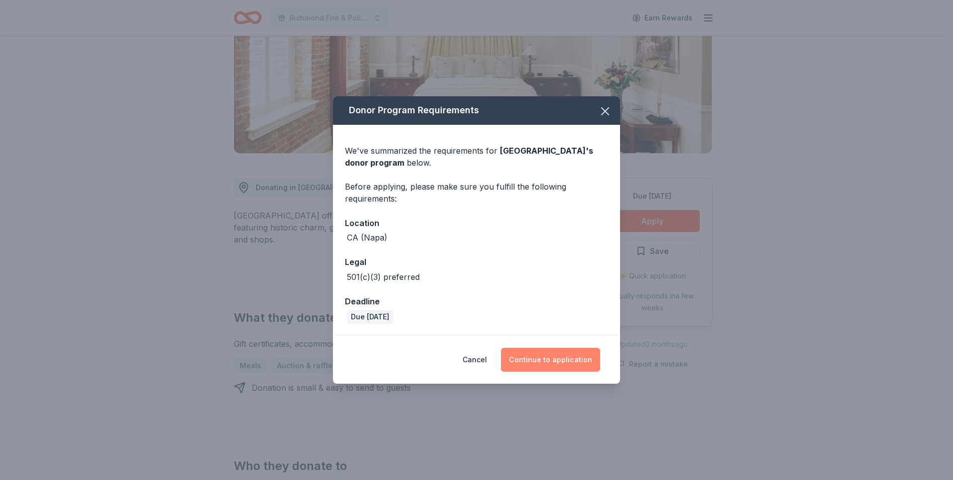
click at [549, 356] on button "Continue to application" at bounding box center [550, 360] width 99 height 24
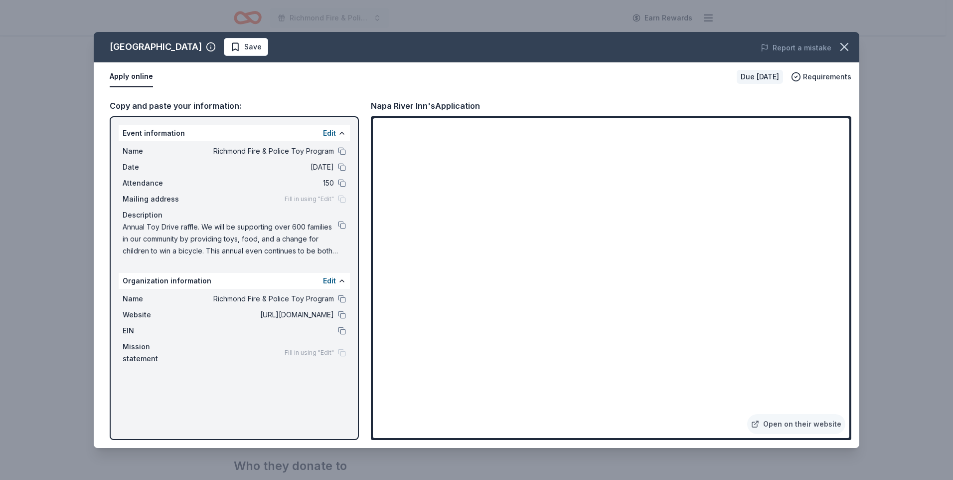
click at [910, 126] on div "Napa River Inn Save Report a mistake Apply online Due [DATE] Requirements Copy …" at bounding box center [476, 240] width 953 height 480
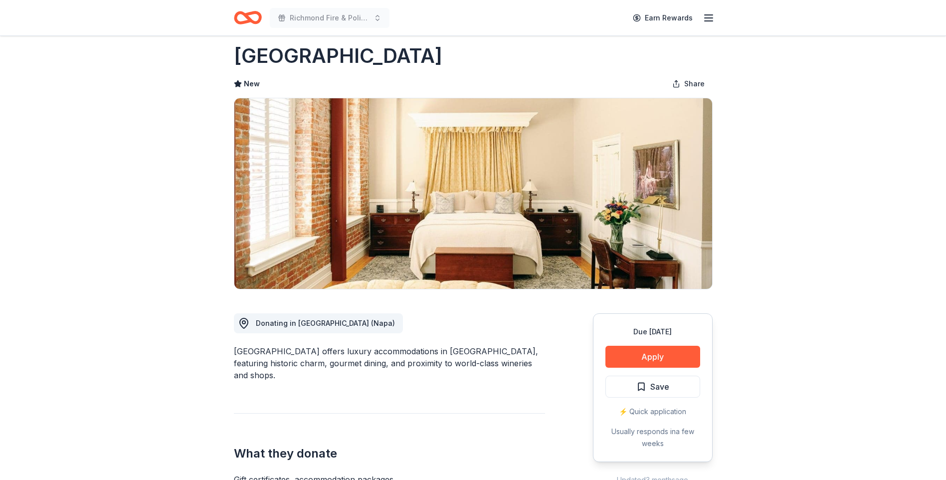
scroll to position [0, 0]
